Goal: Transaction & Acquisition: Purchase product/service

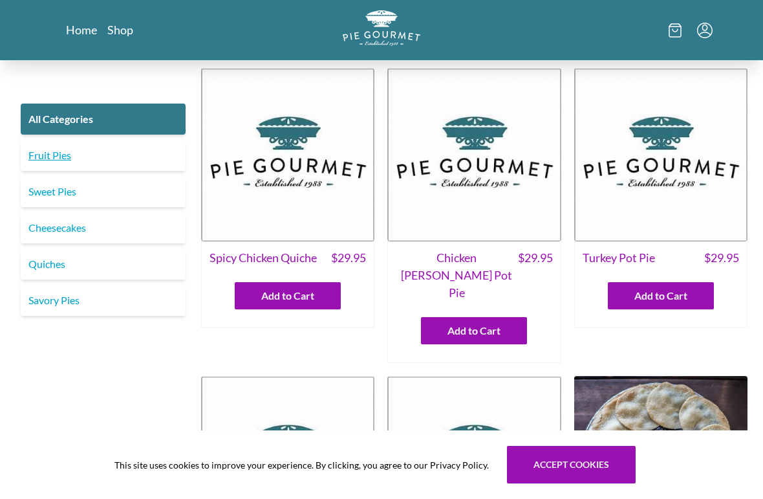
click at [65, 162] on link "Fruit Pies" at bounding box center [103, 155] width 165 height 31
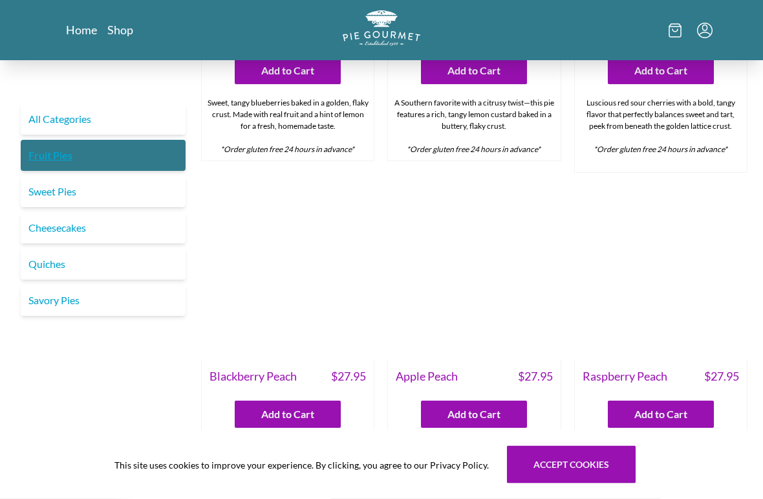
scroll to position [239, 0]
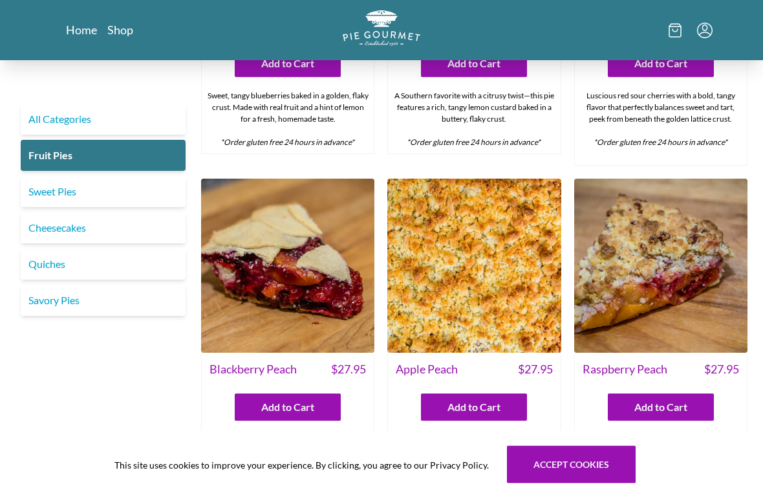
click at [288, 266] on img at bounding box center [287, 265] width 173 height 173
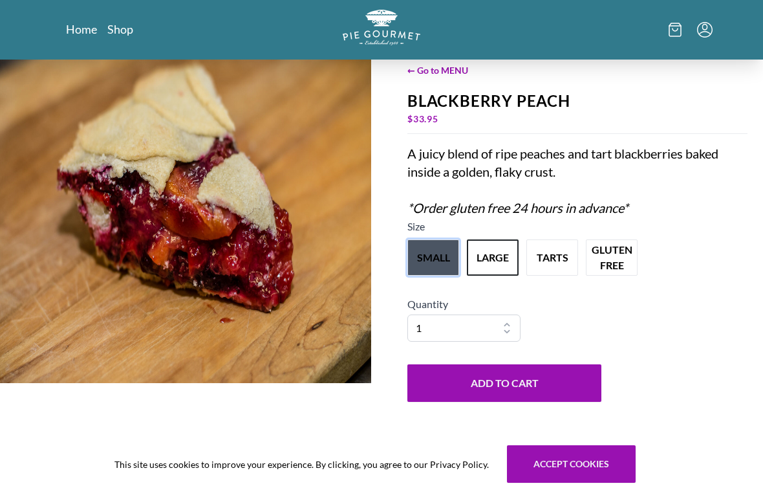
scroll to position [48, 0]
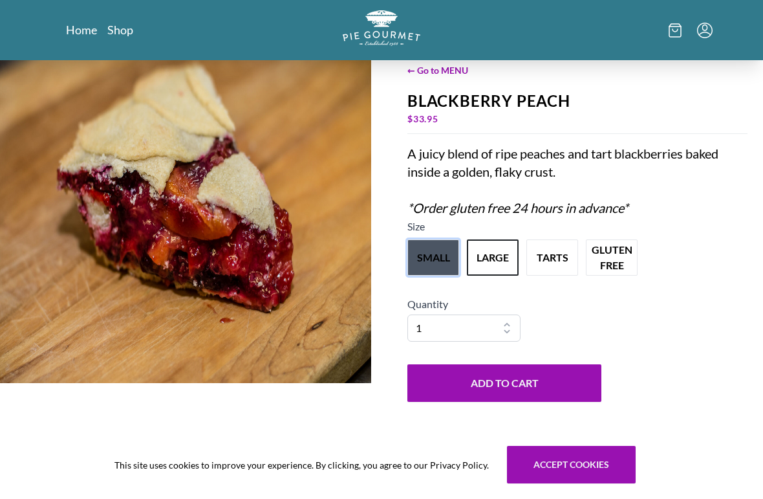
click at [432, 275] on button "small" at bounding box center [433, 257] width 52 height 36
click at [433, 275] on button "small" at bounding box center [433, 257] width 52 height 36
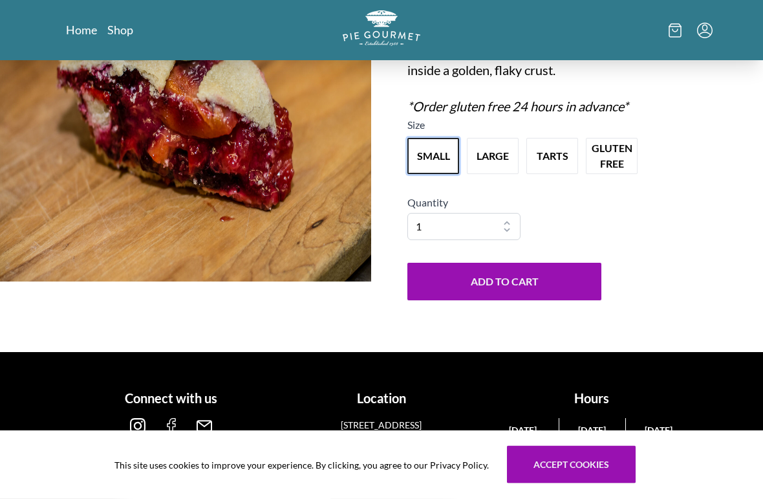
scroll to position [178, 0]
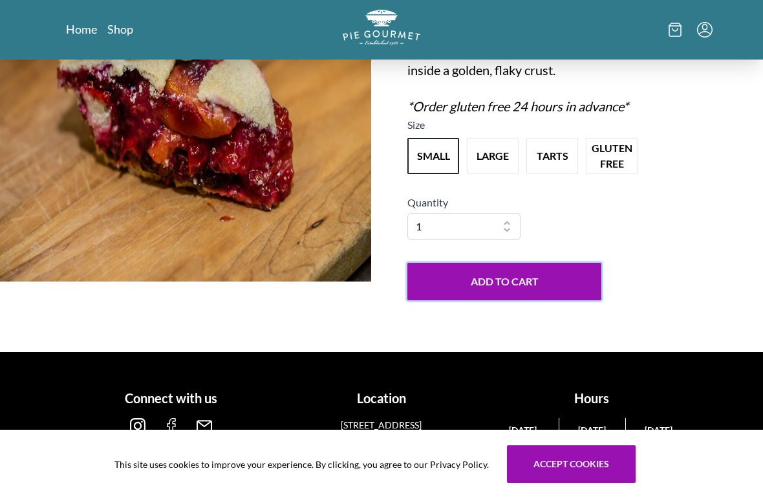
click at [557, 275] on button "Add to Cart" at bounding box center [504, 282] width 194 height 38
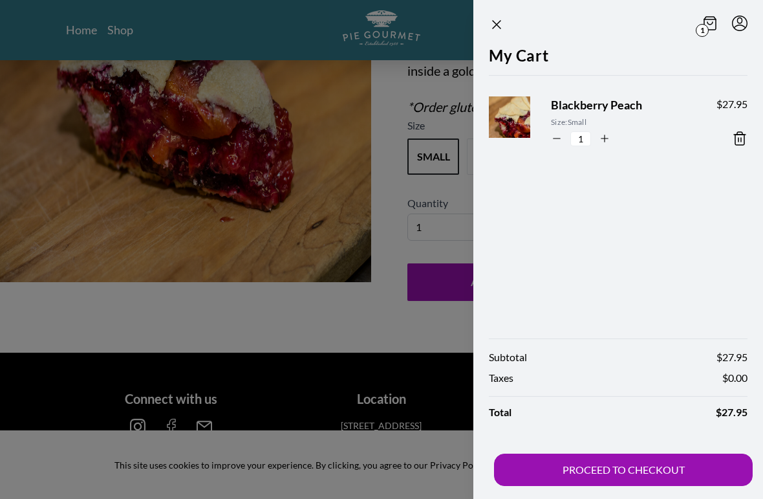
click at [327, 288] on div at bounding box center [381, 249] width 763 height 499
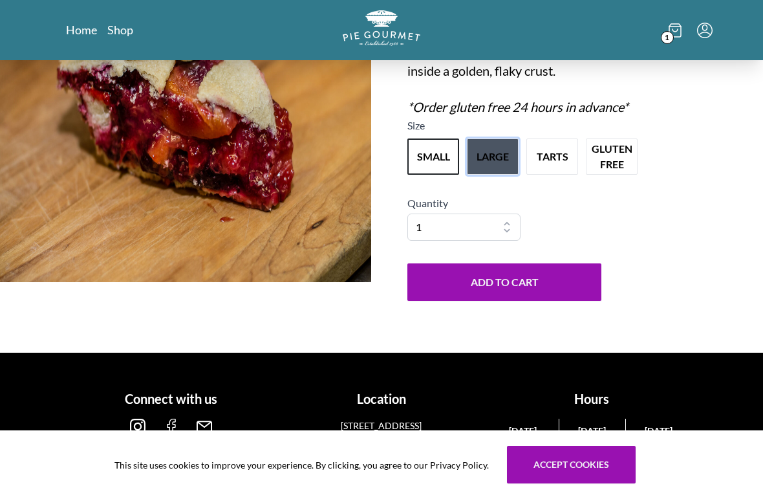
click at [484, 144] on button "large" at bounding box center [493, 156] width 52 height 36
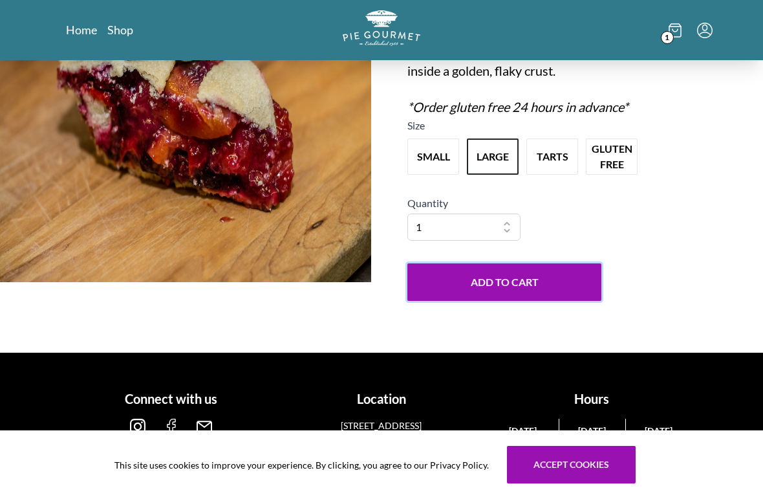
click at [520, 284] on button "Add to Cart" at bounding box center [504, 282] width 194 height 38
click at [81, 34] on link "Home" at bounding box center [81, 30] width 31 height 16
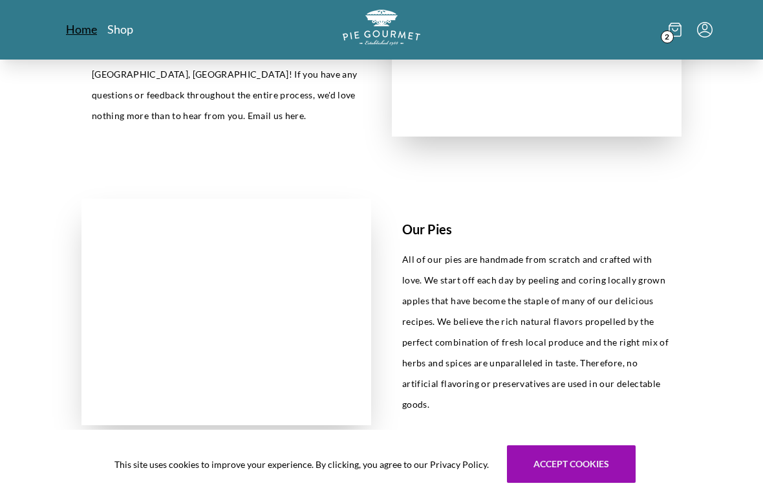
scroll to position [430, 0]
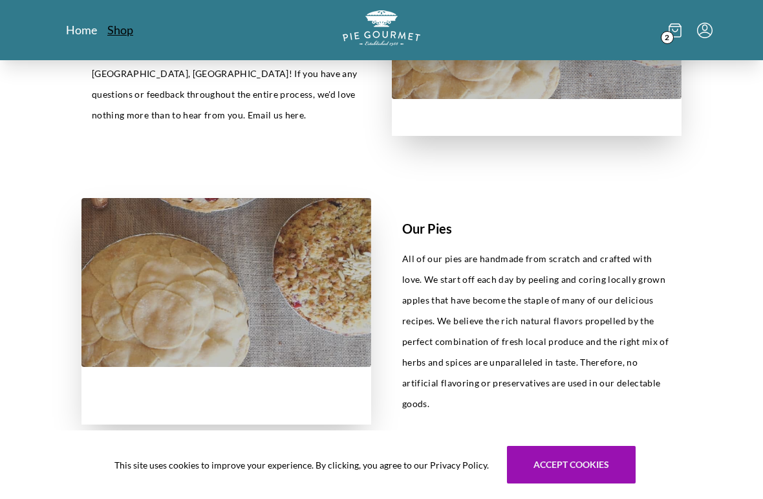
click at [121, 25] on link "Shop" at bounding box center [120, 30] width 26 height 16
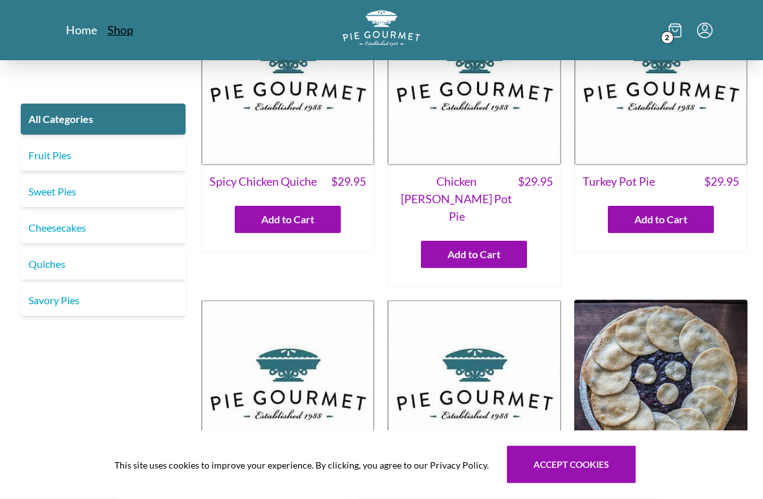
scroll to position [80, 0]
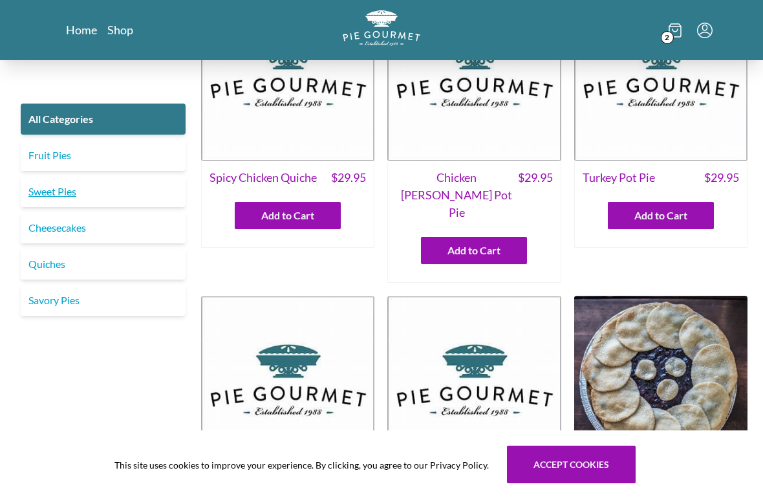
click at [72, 189] on link "Sweet Pies" at bounding box center [103, 191] width 165 height 31
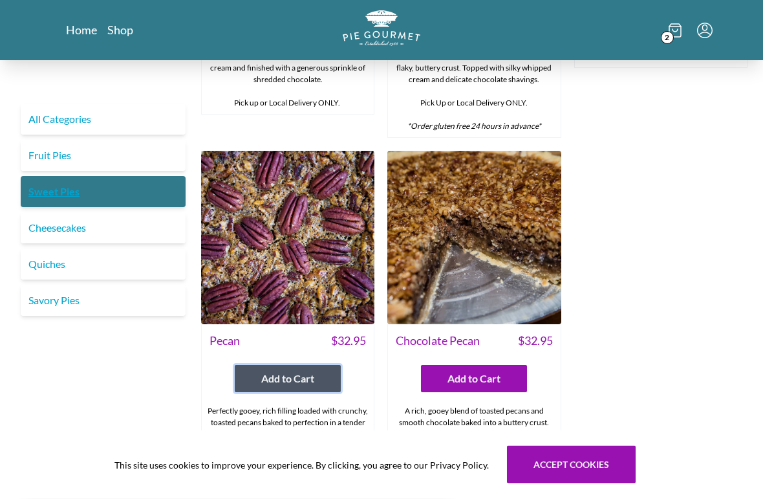
scroll to position [646, 0]
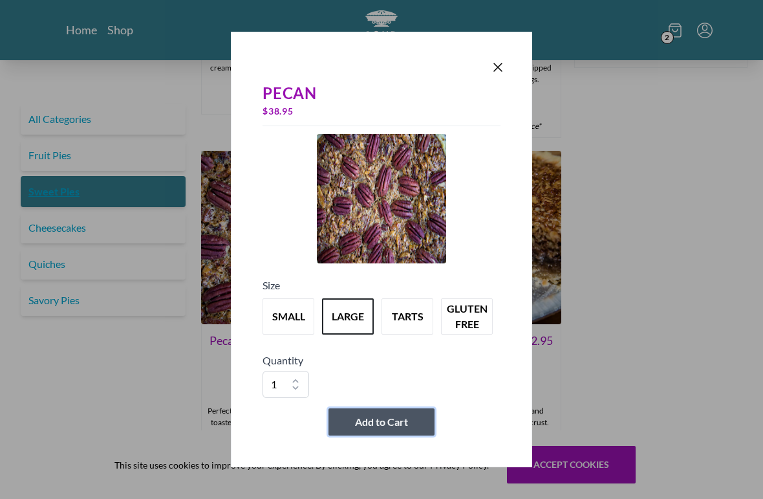
click at [402, 418] on button "Add to Cart" at bounding box center [381, 421] width 106 height 27
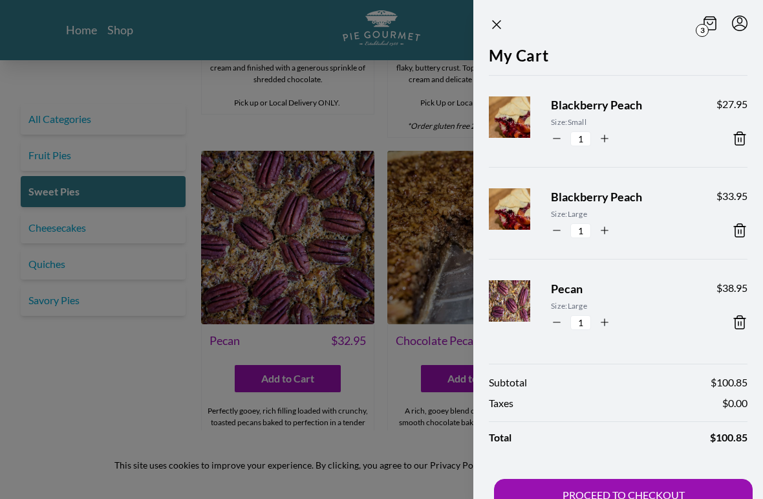
click at [741, 138] on icon at bounding box center [741, 140] width 0 height 4
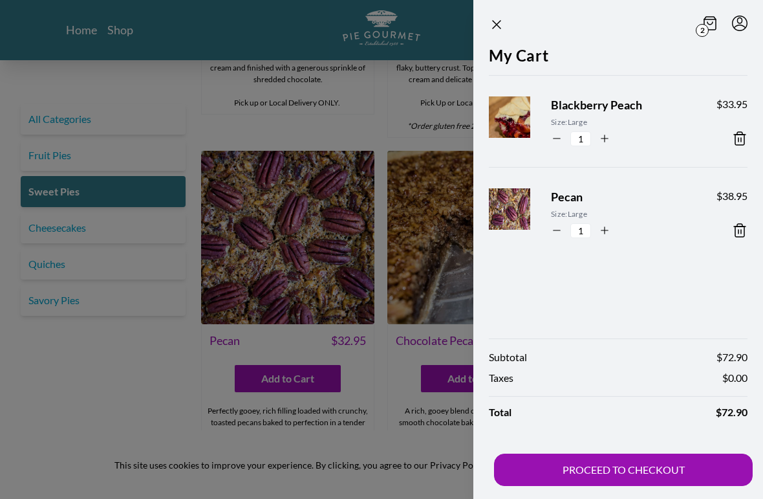
click at [743, 139] on icon at bounding box center [740, 139] width 16 height 16
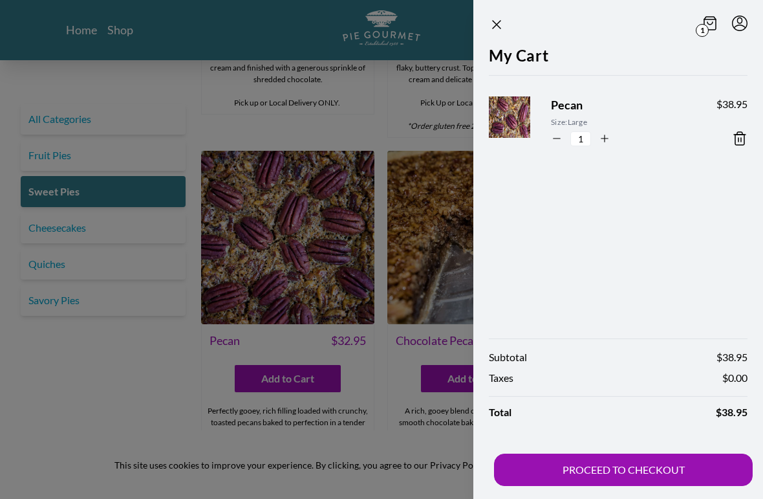
click at [744, 228] on div "My Cart Pecan Size: Large 1 $ 38.95" at bounding box center [618, 184] width 290 height 281
click at [737, 133] on icon at bounding box center [739, 138] width 9 height 13
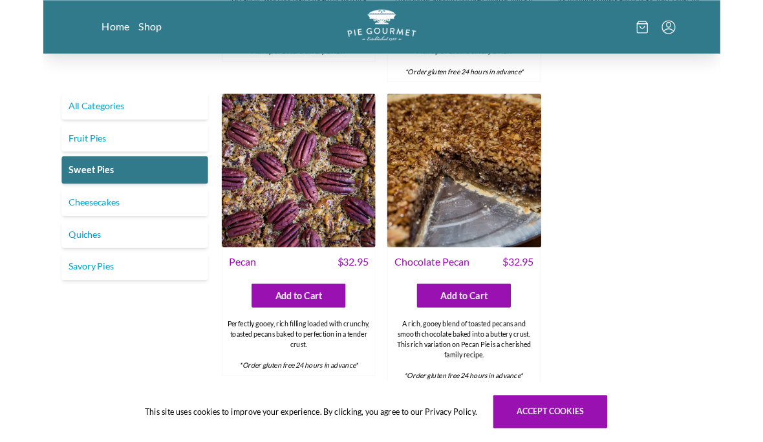
scroll to position [690, 0]
